Goal: Check status: Check status

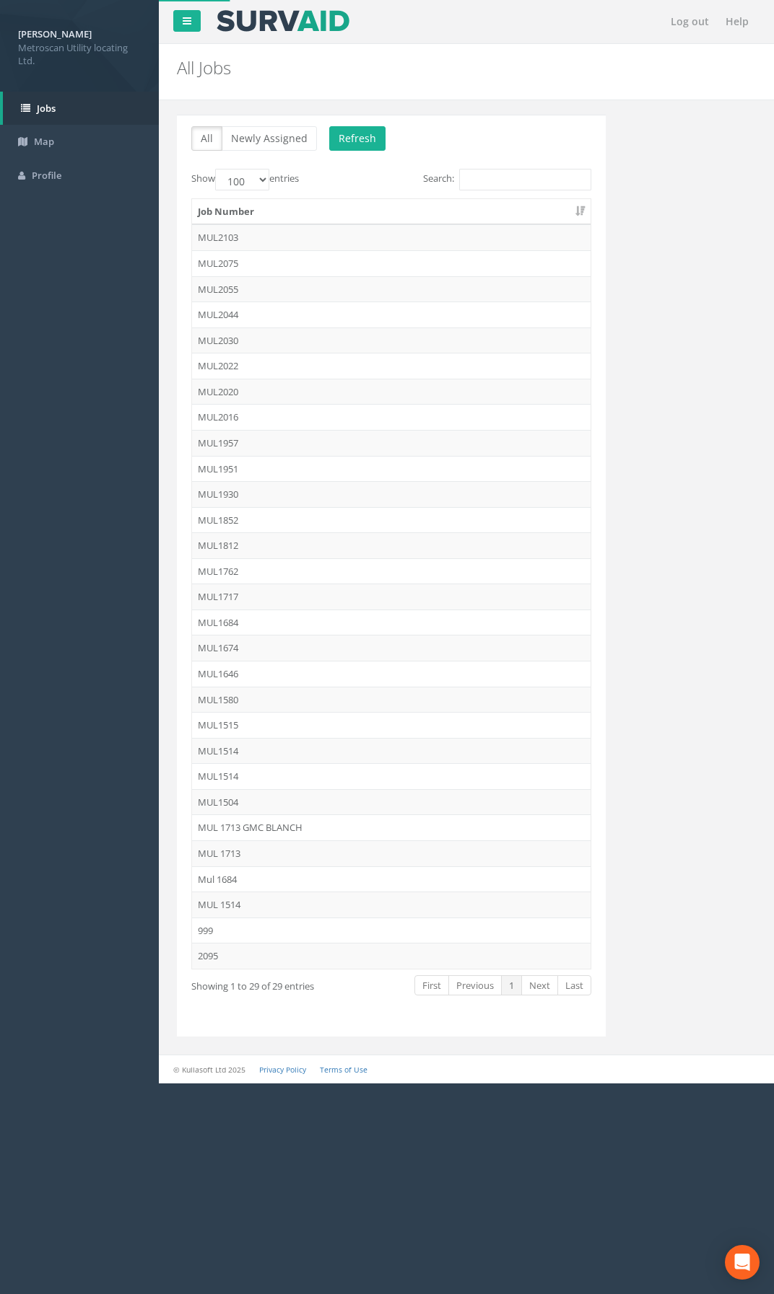
select select "100"
click at [338, 140] on button "Refresh" at bounding box center [357, 138] width 56 height 25
click at [354, 134] on button "Refresh" at bounding box center [357, 138] width 56 height 25
click at [287, 957] on td "2095" at bounding box center [391, 956] width 398 height 26
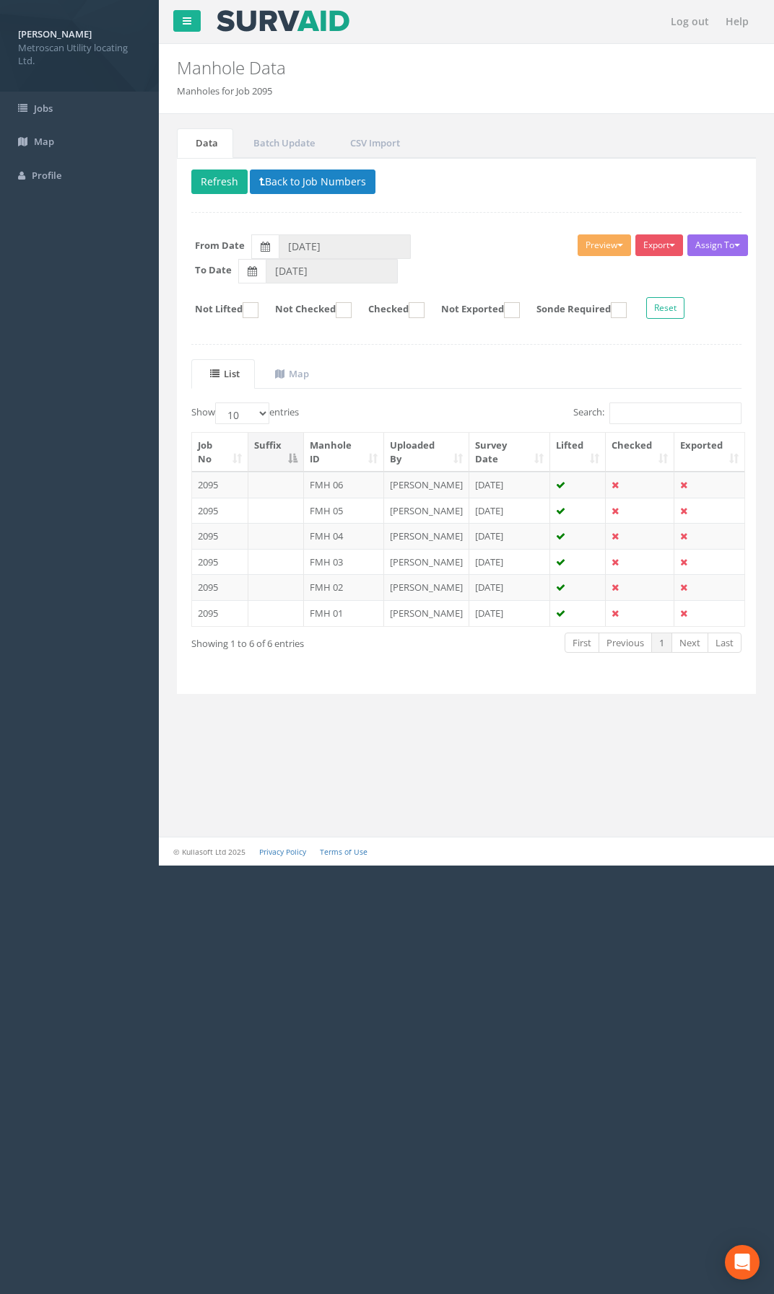
click at [252, 1023] on body "[PERSON_NAME] Metroscan Utility locating Ltd. Logout S Jobs Map Profile Log out…" at bounding box center [387, 647] width 774 height 1294
click at [380, 611] on td "FMH 01" at bounding box center [344, 613] width 80 height 26
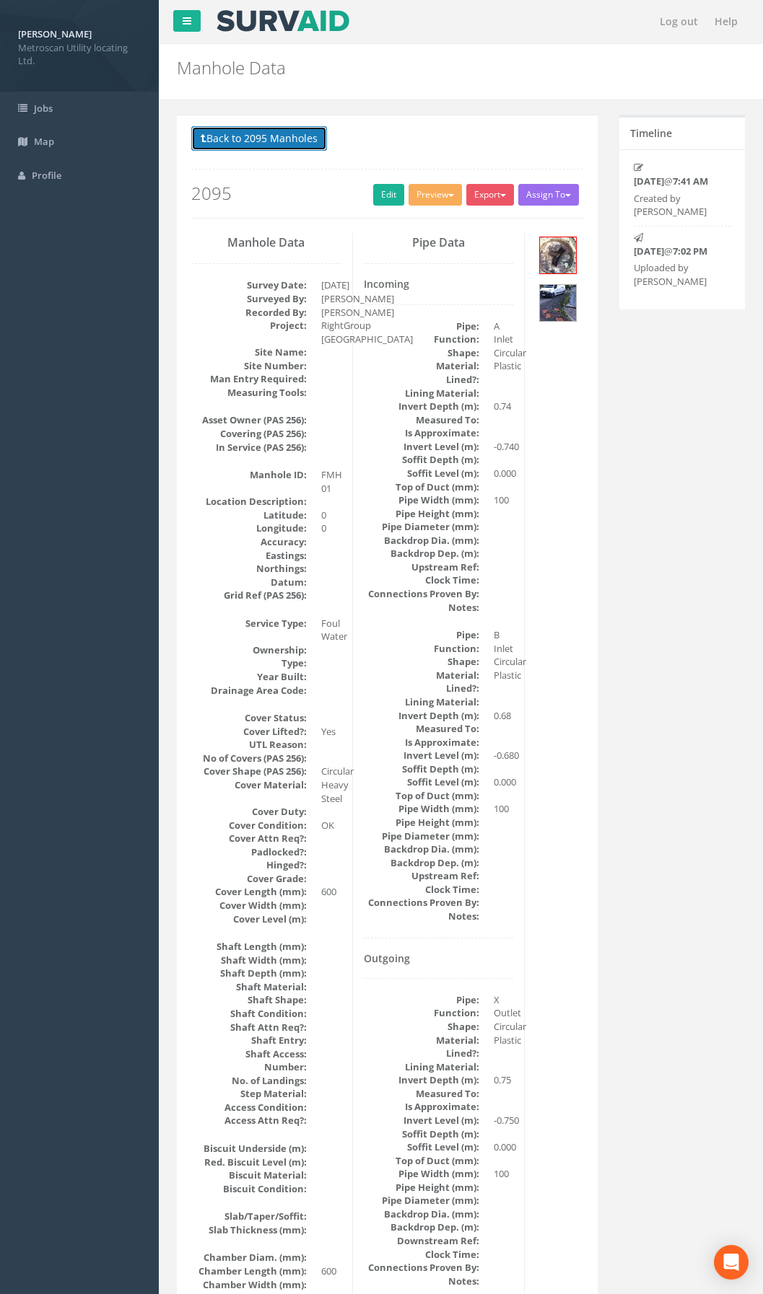
click at [273, 131] on button "Back to 2095 Manholes" at bounding box center [259, 138] width 136 height 25
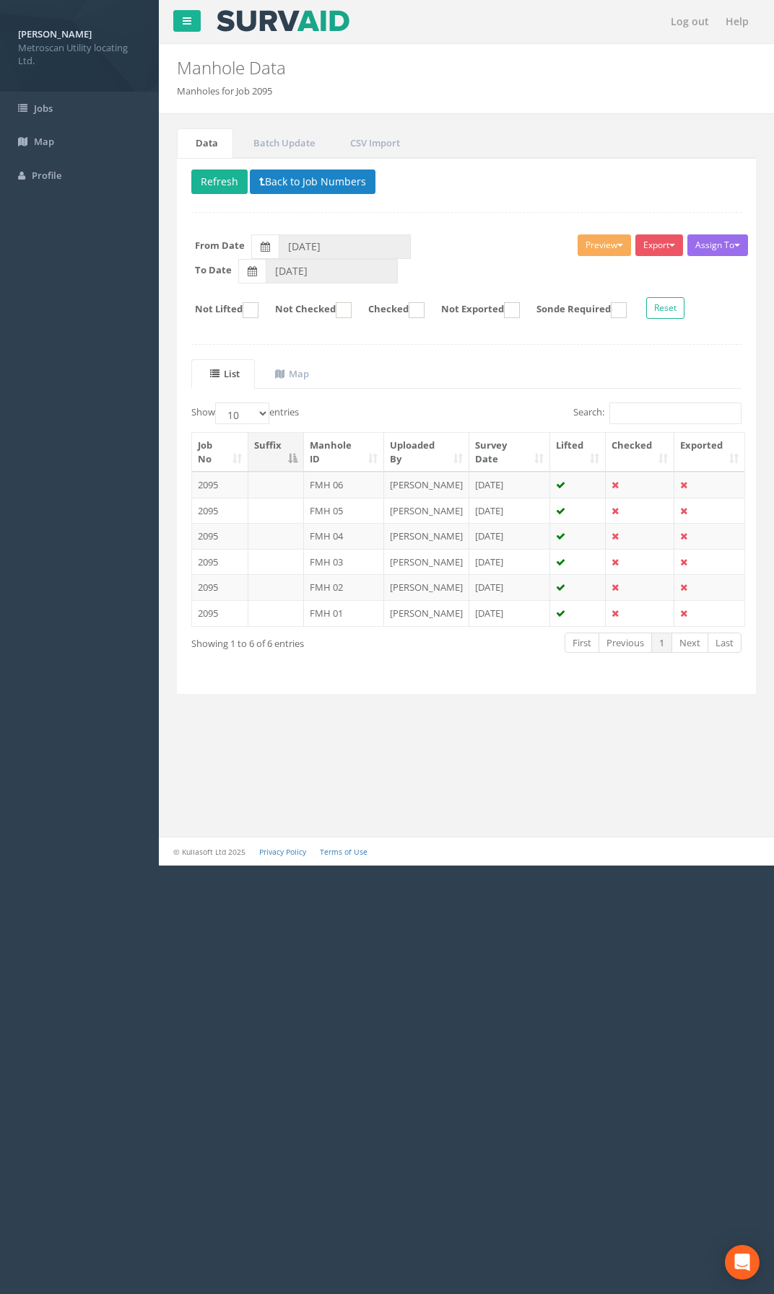
click at [64, 422] on div "[PERSON_NAME] Metroscan Utility locating Ltd. Logout S Jobs Map Profile Log out…" at bounding box center [387, 433] width 774 height 866
click at [302, 624] on td at bounding box center [276, 613] width 56 height 26
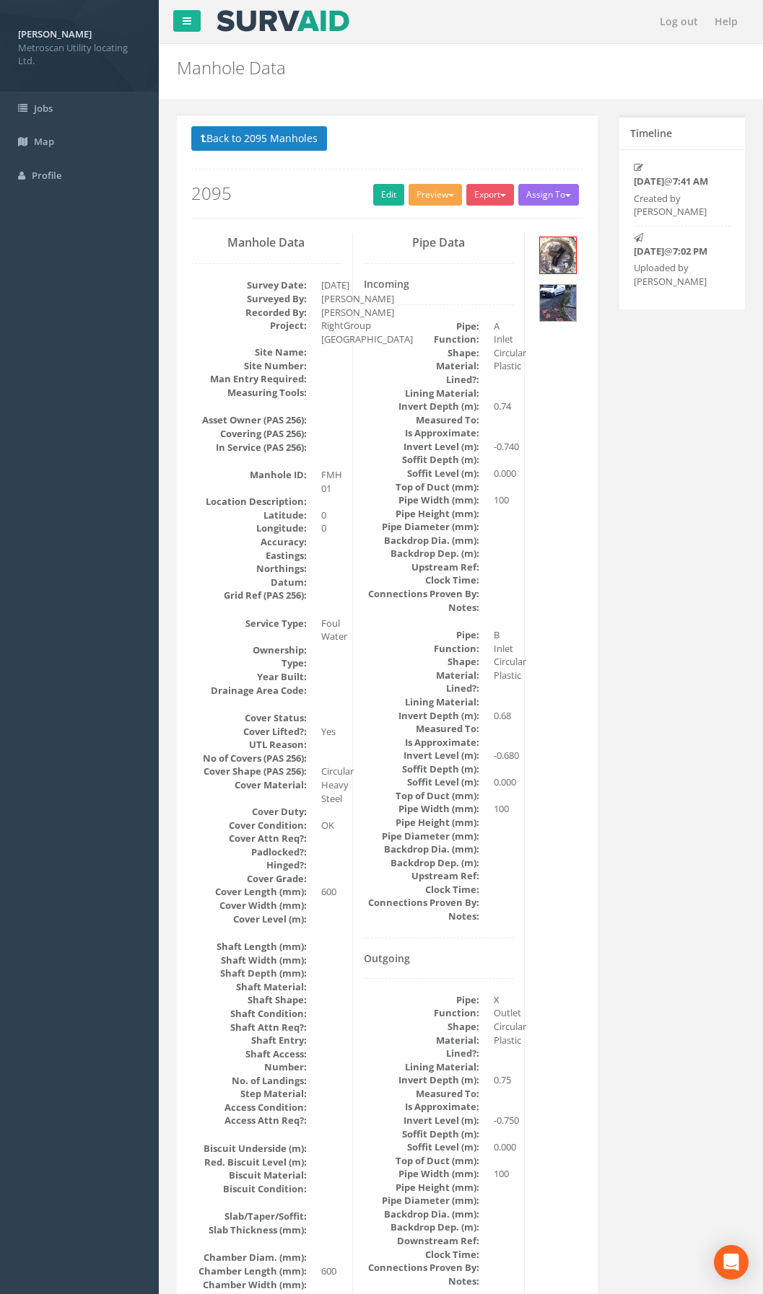
click at [425, 198] on button "Preview" at bounding box center [434, 195] width 53 height 22
click at [427, 227] on link "Metroscan Manhole" at bounding box center [409, 225] width 110 height 22
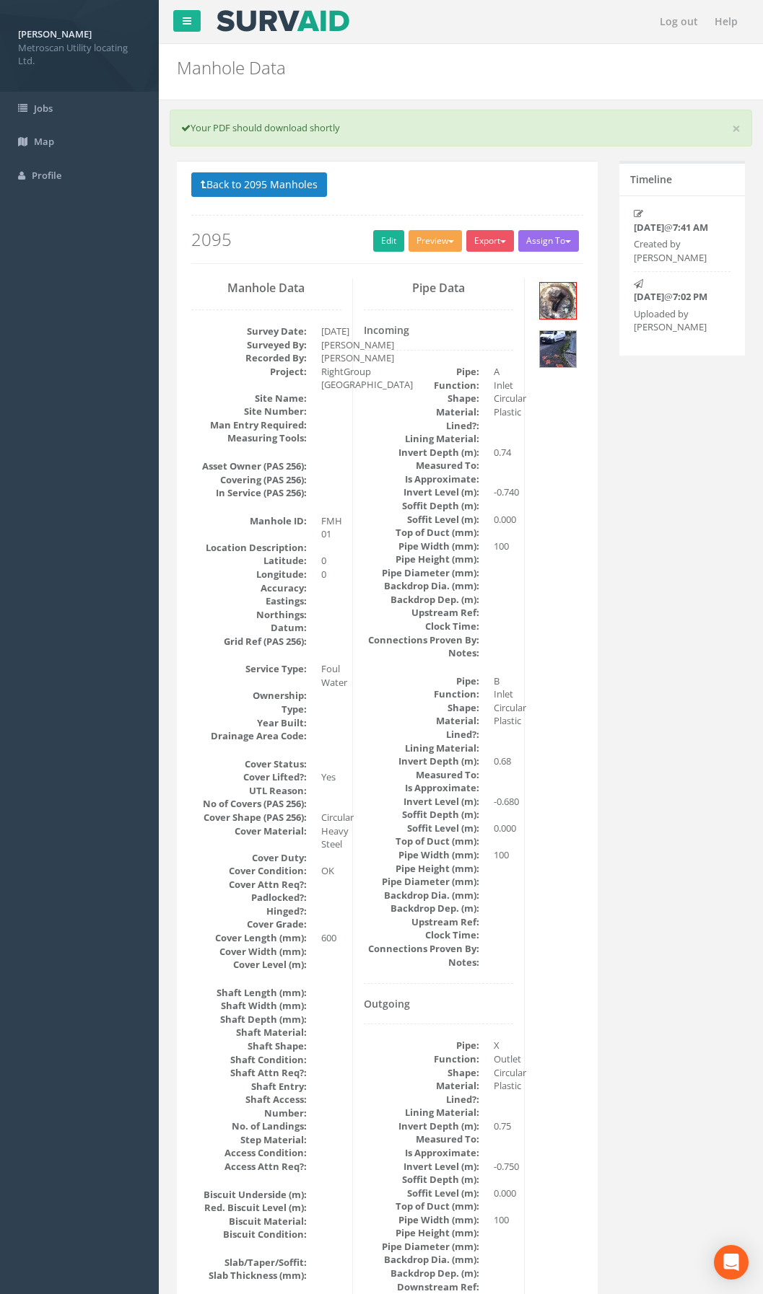
click at [419, 245] on button "Preview" at bounding box center [434, 241] width 53 height 22
click at [434, 269] on link "Metroscan Manhole" at bounding box center [409, 271] width 110 height 22
click at [273, 183] on button "Back to 2095 Manholes" at bounding box center [259, 184] width 136 height 25
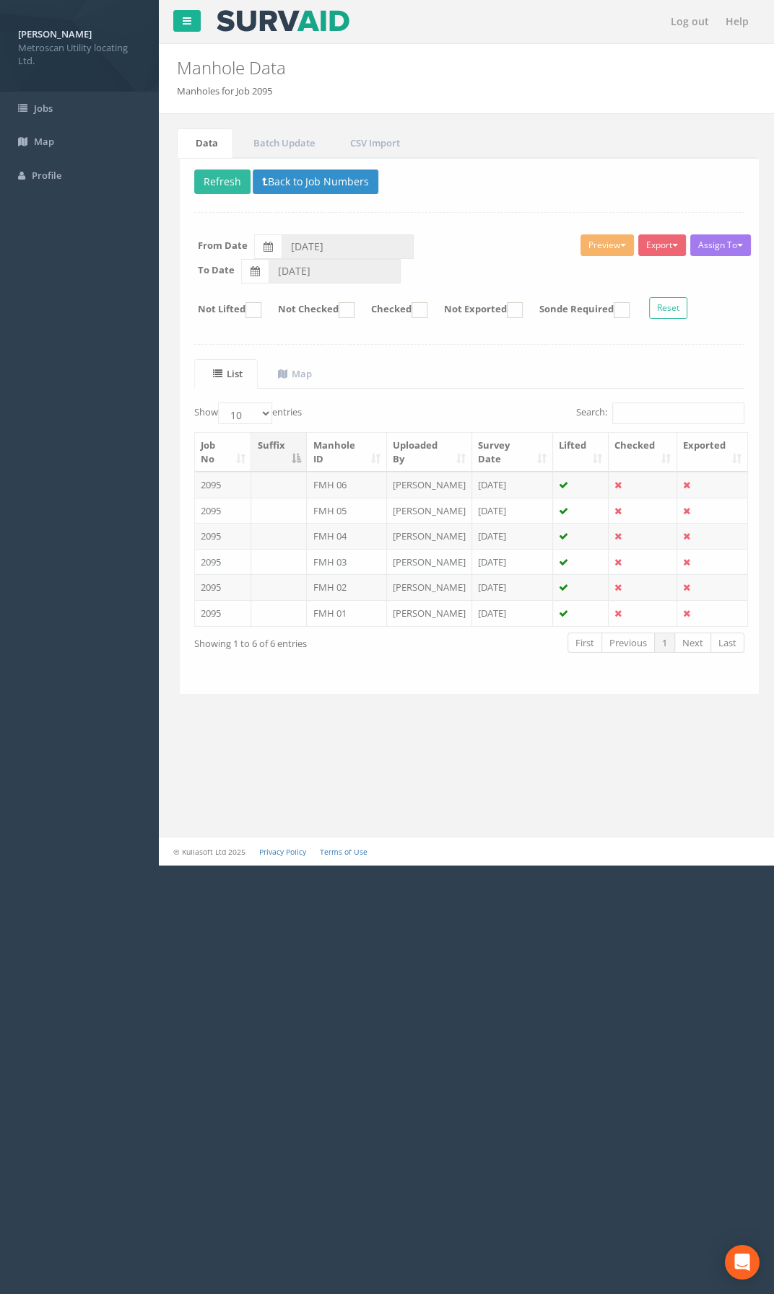
click at [290, 722] on div "Data Batch Update CSV Import Delete Refresh Back to Job Numbers Assign To No Co…" at bounding box center [466, 427] width 593 height 627
